Goal: Find specific page/section: Find specific page/section

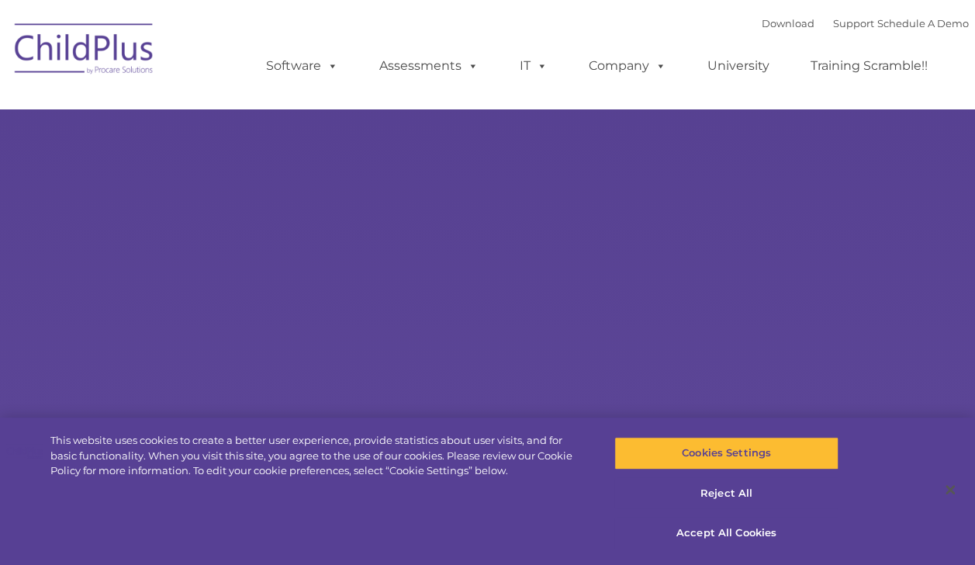
select select "MEDIUM"
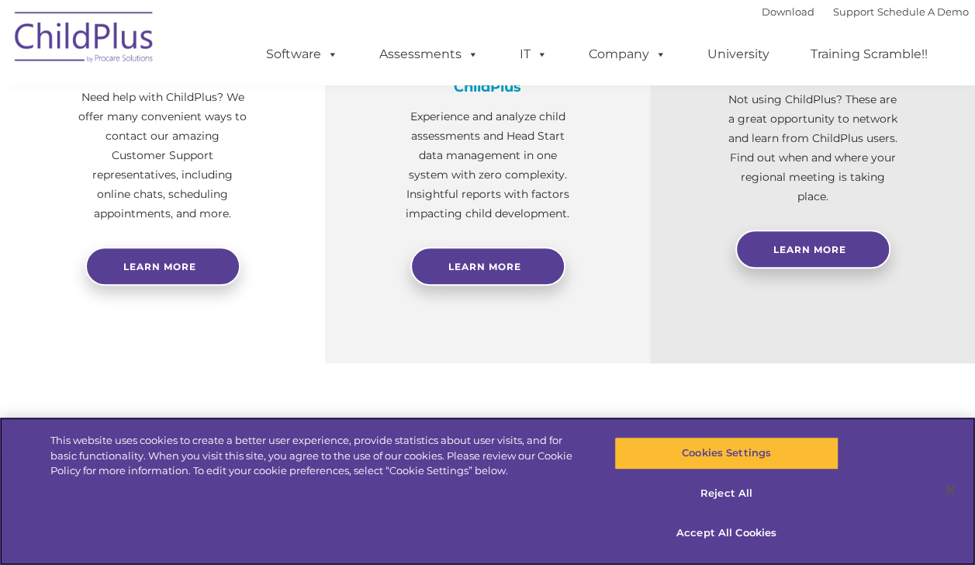
scroll to position [700, 0]
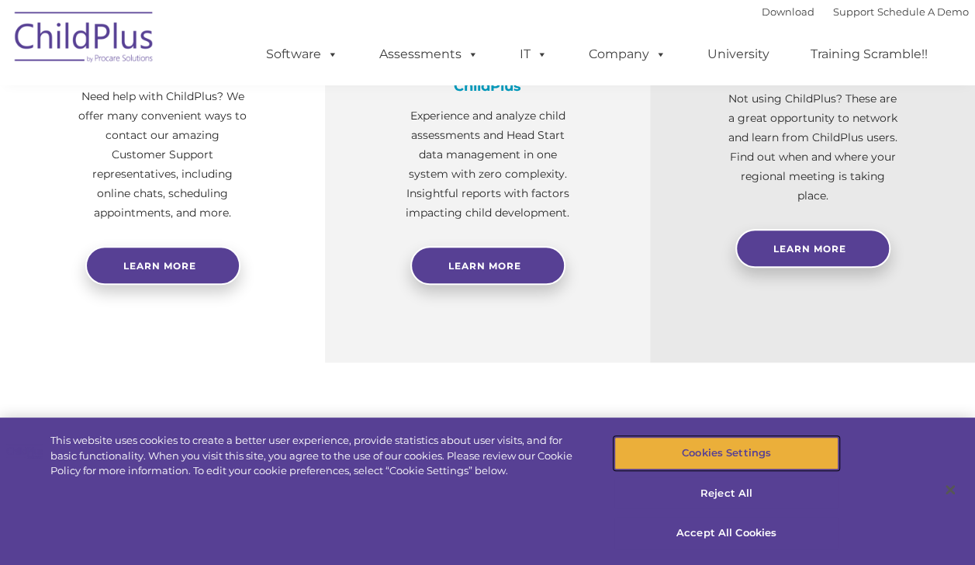
click at [757, 456] on button "Cookies Settings" at bounding box center [726, 453] width 224 height 33
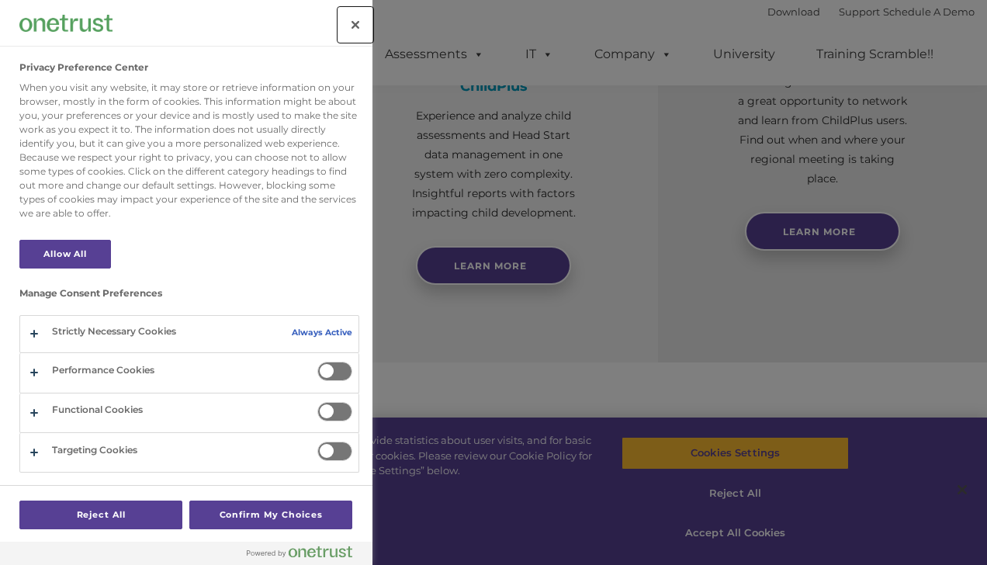
click at [351, 20] on button "Close" at bounding box center [355, 25] width 34 height 34
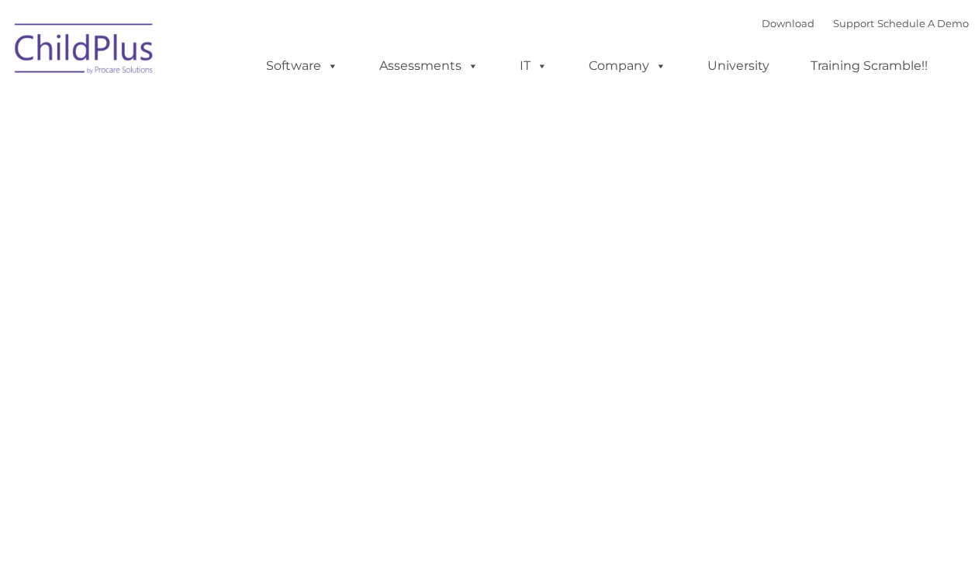
type input ""
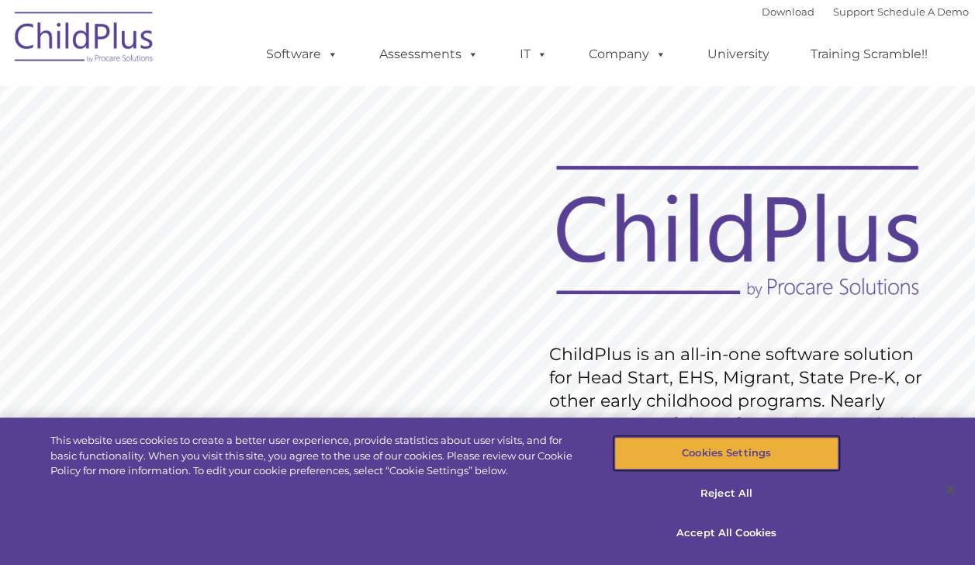
click at [666, 453] on button "Cookies Settings" at bounding box center [726, 453] width 224 height 33
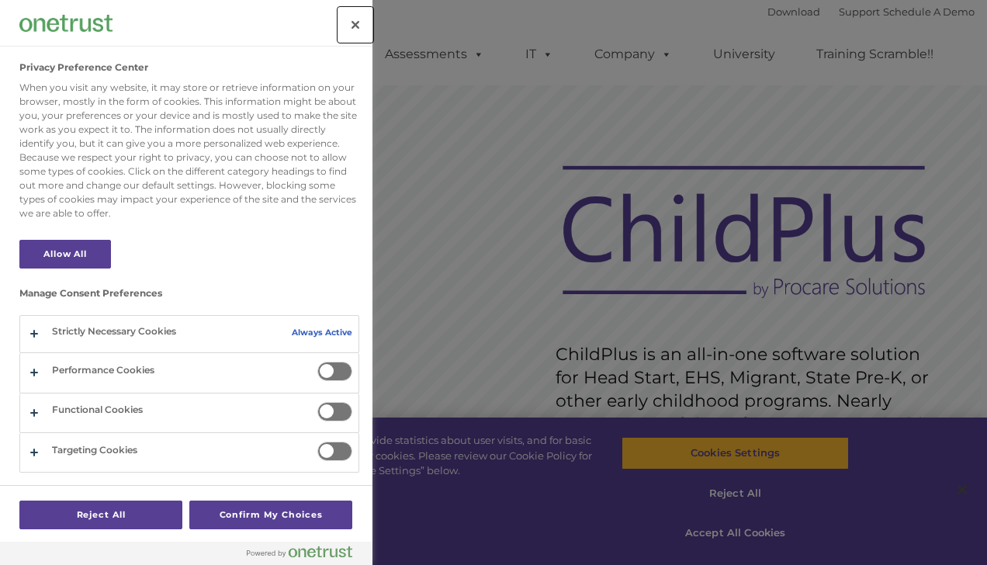
click at [353, 24] on button "Close" at bounding box center [355, 25] width 34 height 34
